Goal: Task Accomplishment & Management: Manage account settings

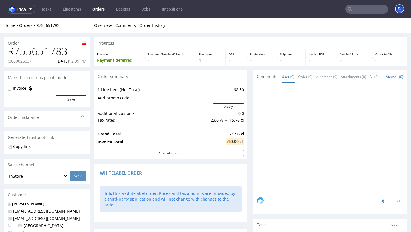
click at [43, 51] on h1 "R755651783" at bounding box center [47, 51] width 79 height 11
copy h1 "R755651783"
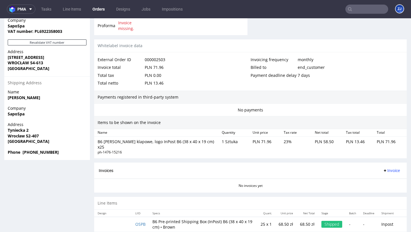
scroll to position [1, 0]
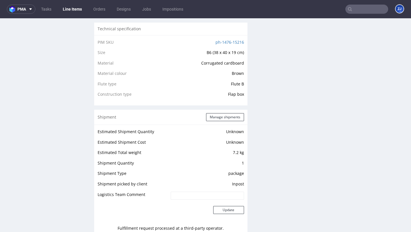
scroll to position [464, 0]
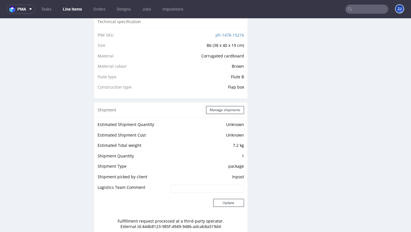
scroll to position [563, 0]
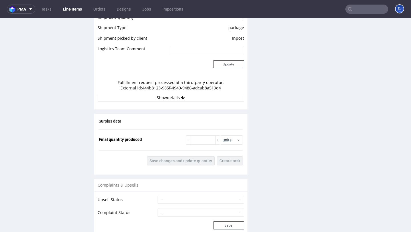
scroll to position [549, 0]
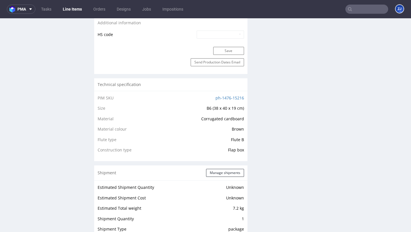
scroll to position [452, 0]
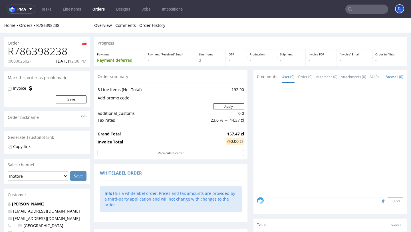
click at [40, 49] on h1 "R786398238" at bounding box center [47, 51] width 79 height 11
copy h1 "R786398238"
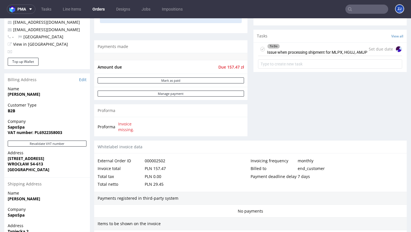
scroll to position [386, 0]
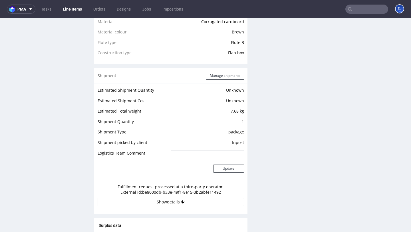
scroll to position [502, 0]
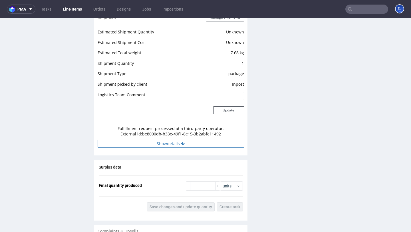
click at [177, 145] on button "Show details" at bounding box center [171, 144] width 147 height 8
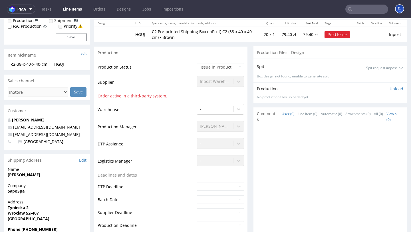
scroll to position [0, 0]
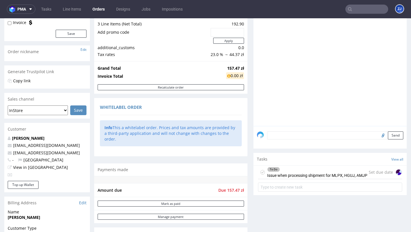
scroll to position [66, 0]
click at [280, 139] on textarea at bounding box center [335, 135] width 136 height 8
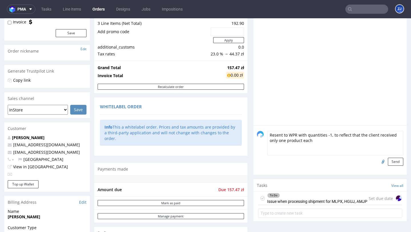
drag, startPoint x: 325, startPoint y: 143, endPoint x: 236, endPoint y: 135, distance: 89.2
click at [329, 149] on textarea "Resent to WPR with quantities -1, to reflect that the client received only one …" at bounding box center [335, 143] width 136 height 25
type textarea "Resent to WPR with quantities -1, to reflect that the client received only one …"
click at [396, 166] on button "Send" at bounding box center [395, 162] width 15 height 8
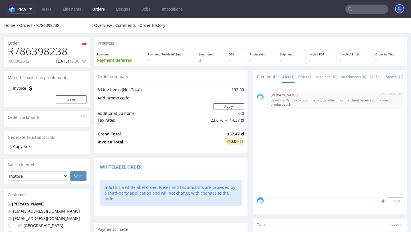
scroll to position [0, 0]
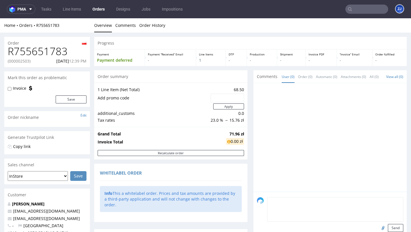
click at [277, 206] on textarea at bounding box center [335, 209] width 136 height 25
paste textarea "Resent to WPR with quantities -1, to reflect that the client received only one …"
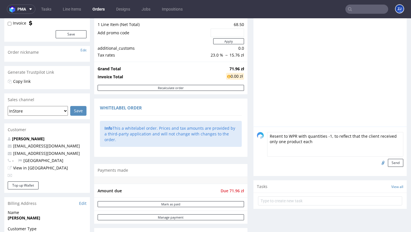
scroll to position [75, 0]
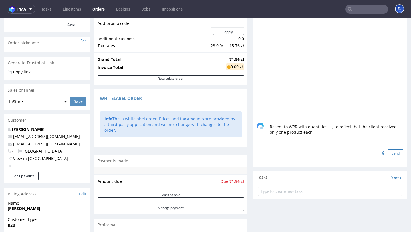
type textarea "Resent to WPR with quantities -1, to reflect that the client received only one …"
click at [396, 157] on button "Send" at bounding box center [395, 153] width 15 height 8
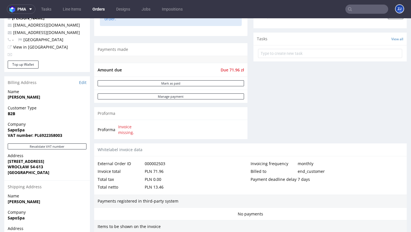
scroll to position [290, 0]
